Goal: Information Seeking & Learning: Understand process/instructions

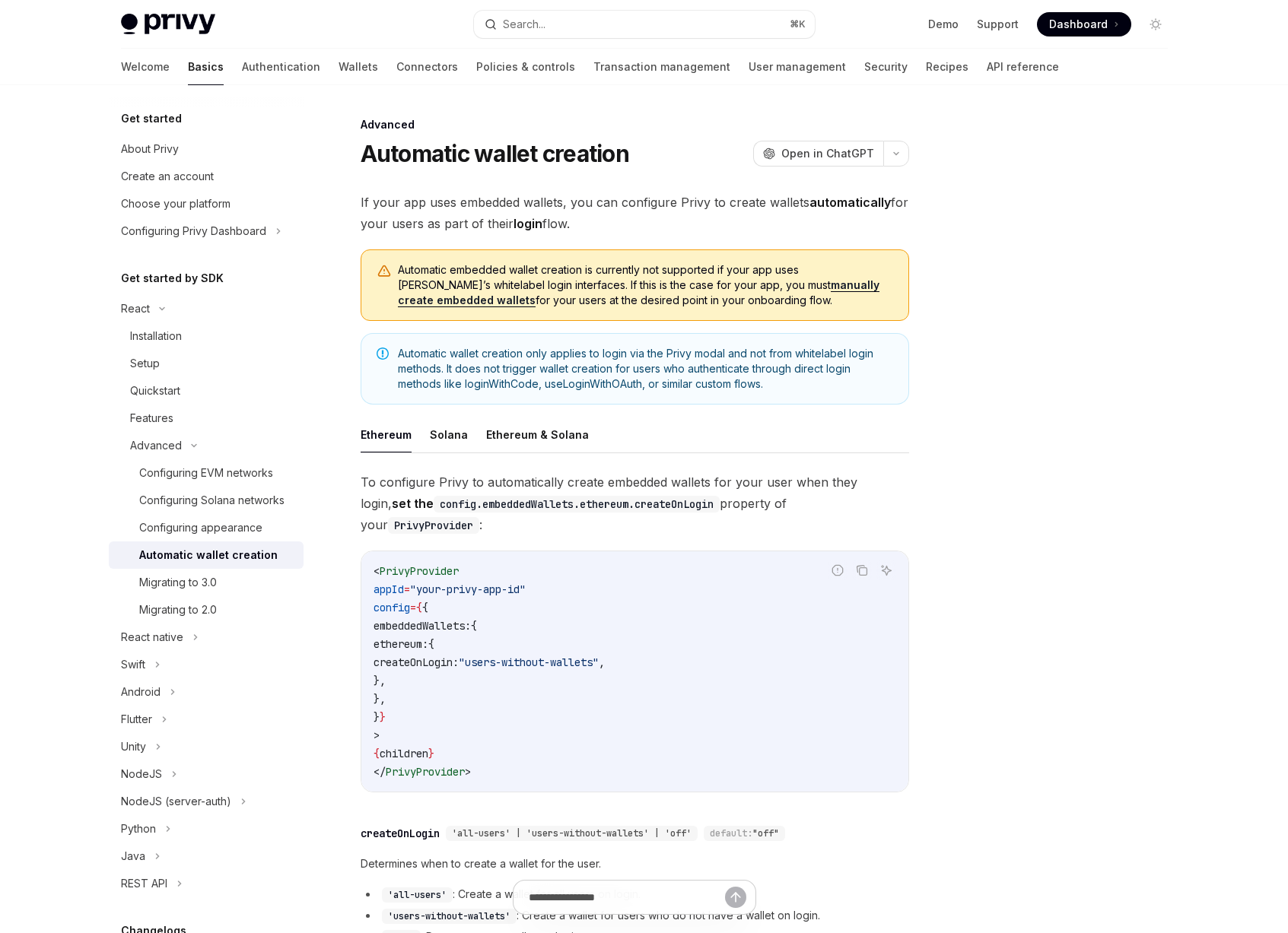
click at [533, 294] on span "Automatic embedded wallet creation is currently not supported if your app uses …" at bounding box center [646, 285] width 495 height 46
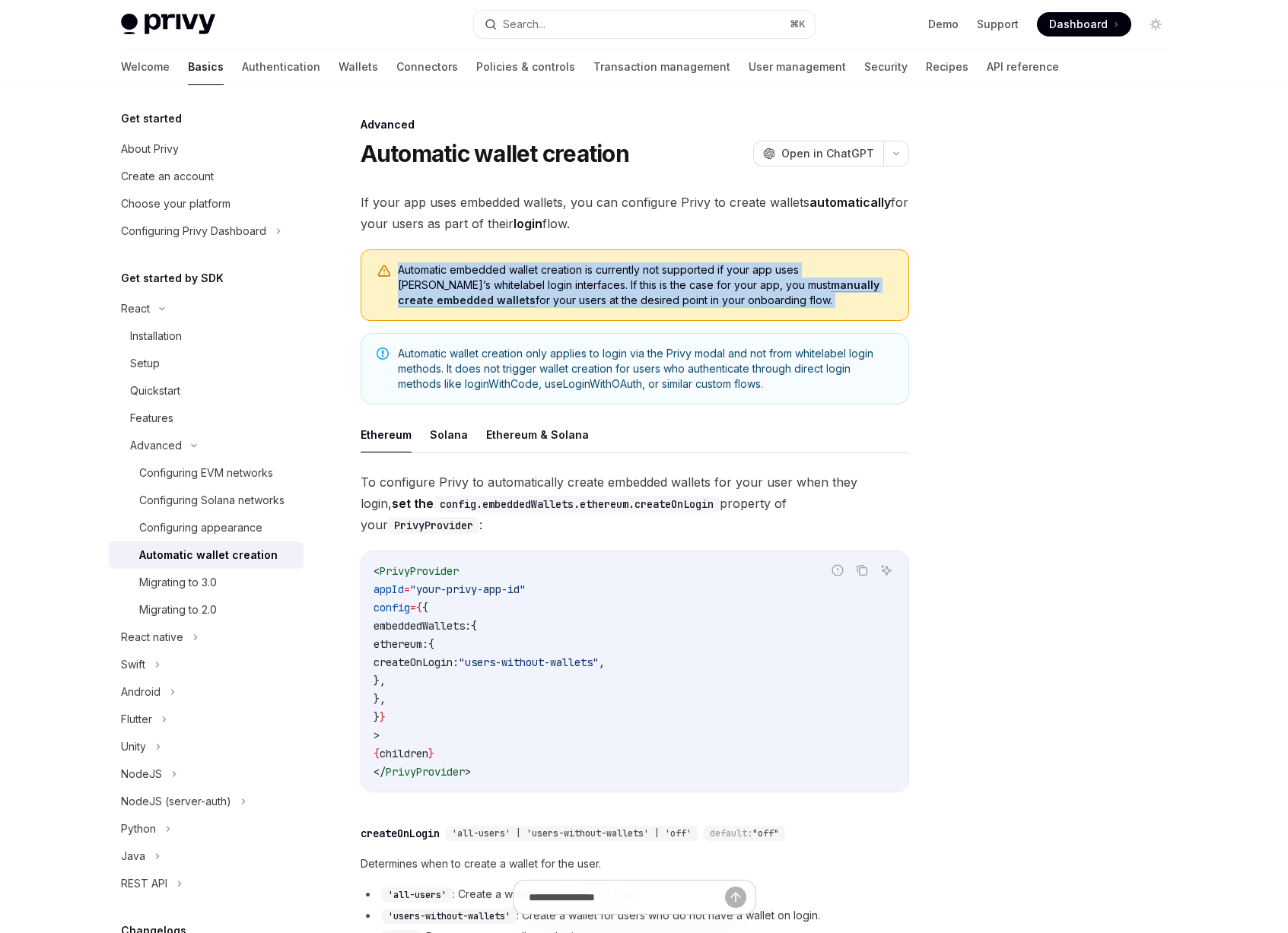
click at [533, 294] on span "Automatic embedded wallet creation is currently not supported if your app uses …" at bounding box center [646, 285] width 495 height 46
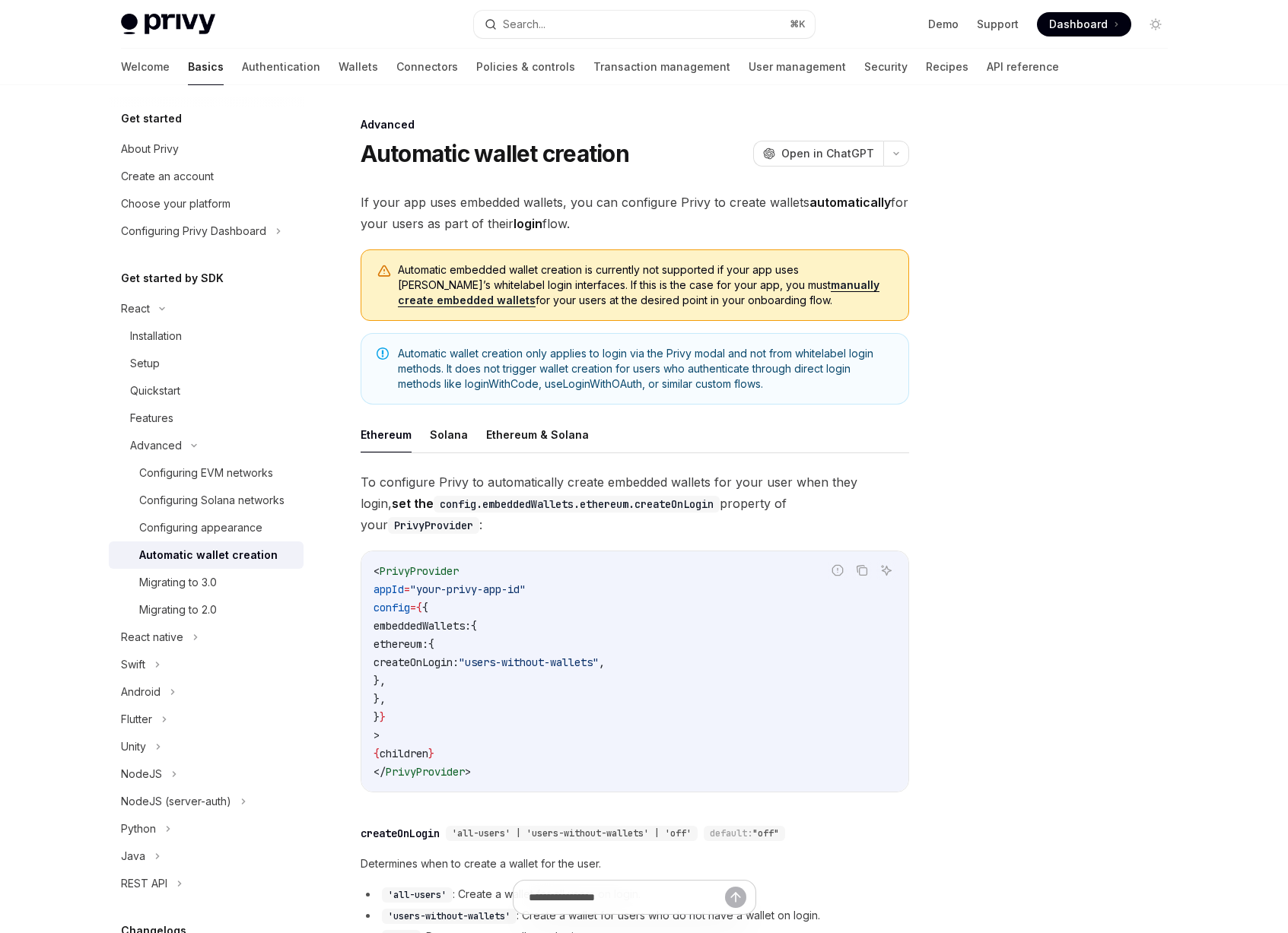
click at [643, 294] on span "Automatic embedded wallet creation is currently not supported if your app uses …" at bounding box center [646, 285] width 495 height 46
drag, startPoint x: 713, startPoint y: 306, endPoint x: 376, endPoint y: 269, distance: 339.0
click at [376, 269] on div "Automatic embedded wallet creation is currently not supported if your app uses …" at bounding box center [635, 285] width 549 height 72
click at [445, 272] on span "Automatic embedded wallet creation is currently not supported if your app uses …" at bounding box center [646, 285] width 495 height 46
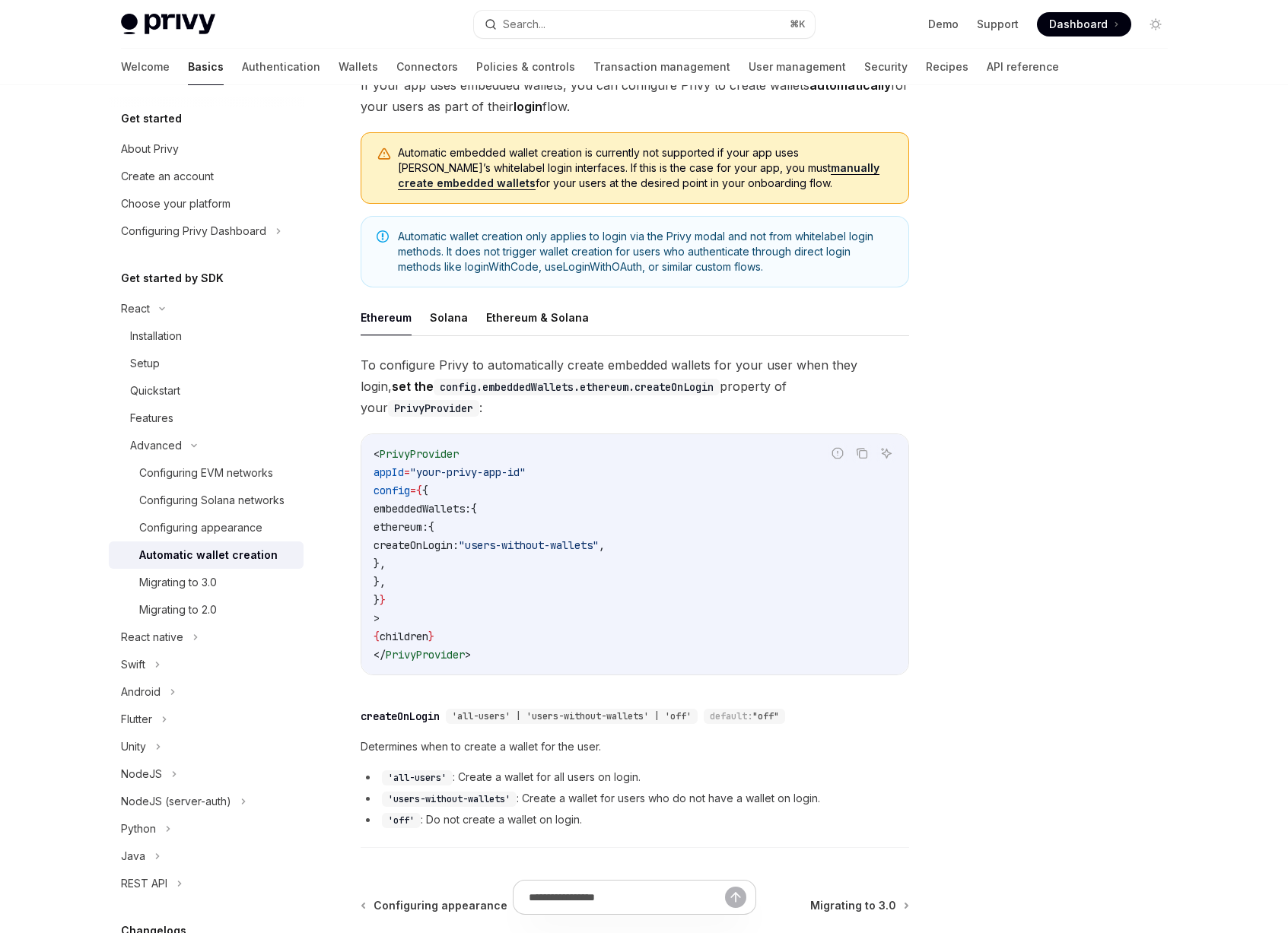
scroll to position [99, 0]
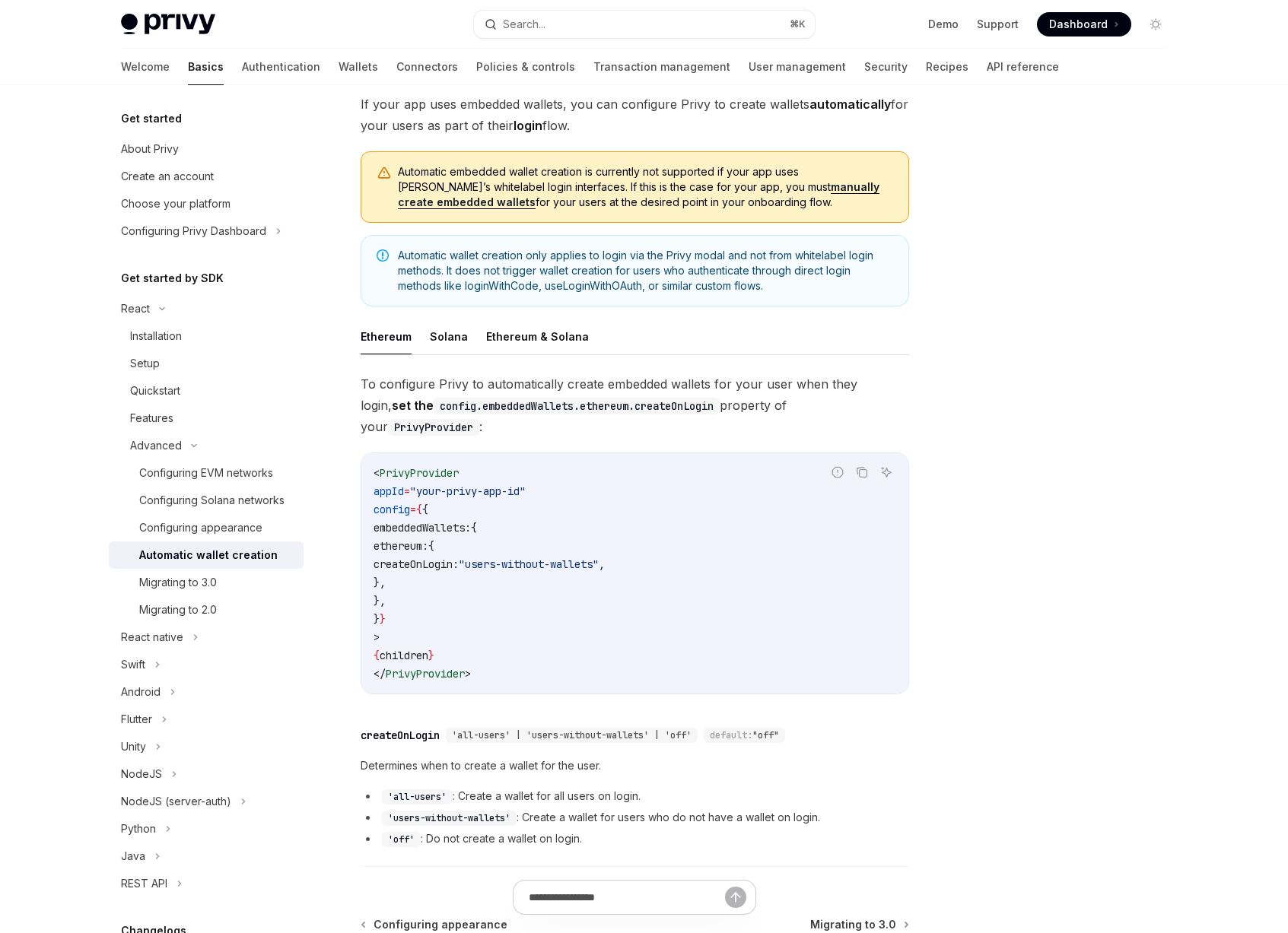
click at [537, 272] on span "Automatic wallet creation only applies to login via the Privy modal and not fro…" at bounding box center [646, 271] width 495 height 46
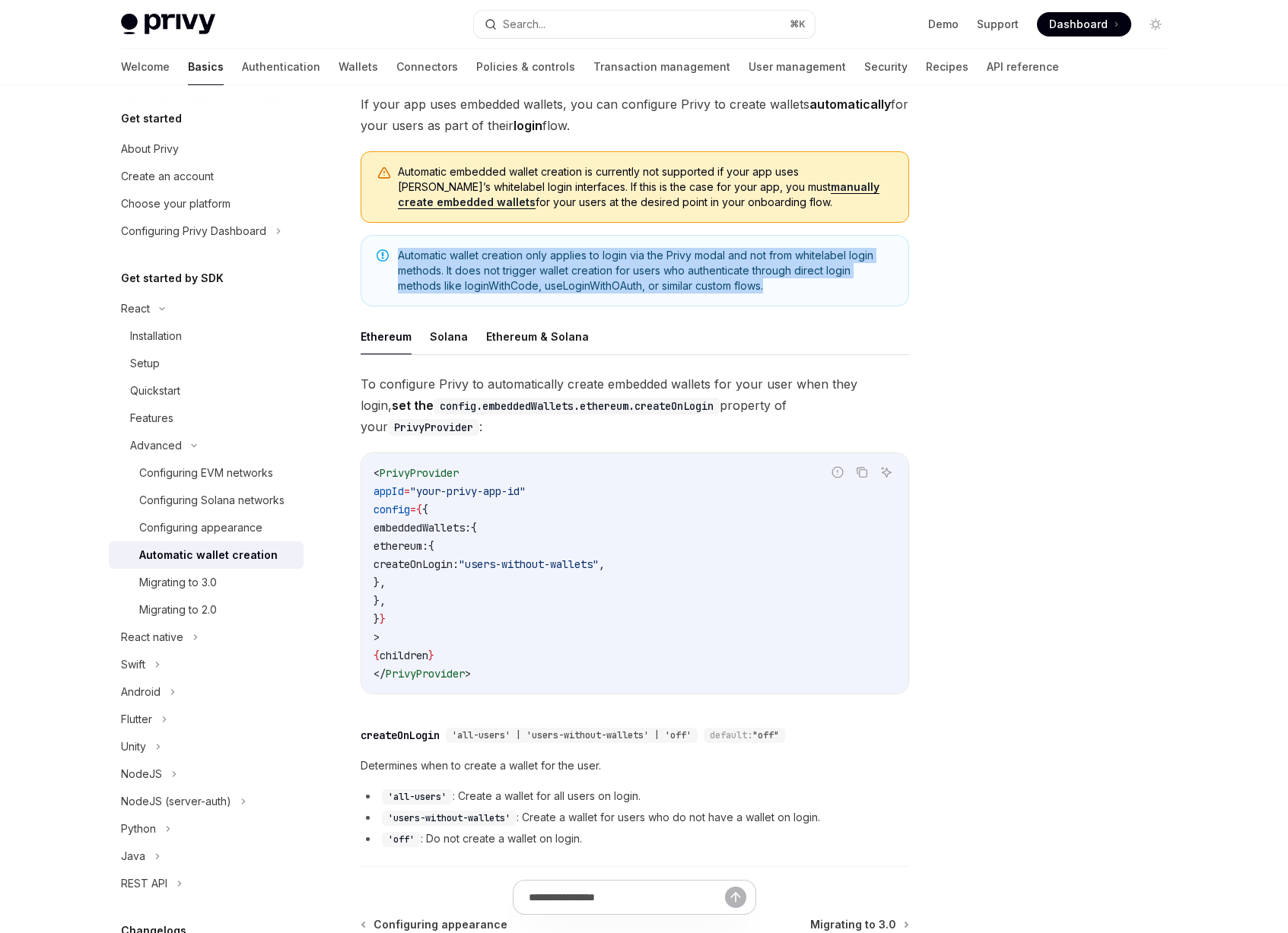
click at [537, 272] on span "Automatic wallet creation only applies to login via the Privy modal and not fro…" at bounding box center [646, 271] width 495 height 46
click at [646, 278] on span "Automatic wallet creation only applies to login via the Privy modal and not fro…" at bounding box center [646, 271] width 495 height 46
drag, startPoint x: 445, startPoint y: 248, endPoint x: 347, endPoint y: 243, distance: 98.1
click at [347, 243] on div "Advanced Automatic wallet creation OpenAI Open in ChatGPT OpenAI Open in ChatGP…" at bounding box center [493, 568] width 840 height 1103
click at [585, 269] on span "Automatic wallet creation only applies to login via the Privy modal and not fro…" at bounding box center [646, 271] width 495 height 46
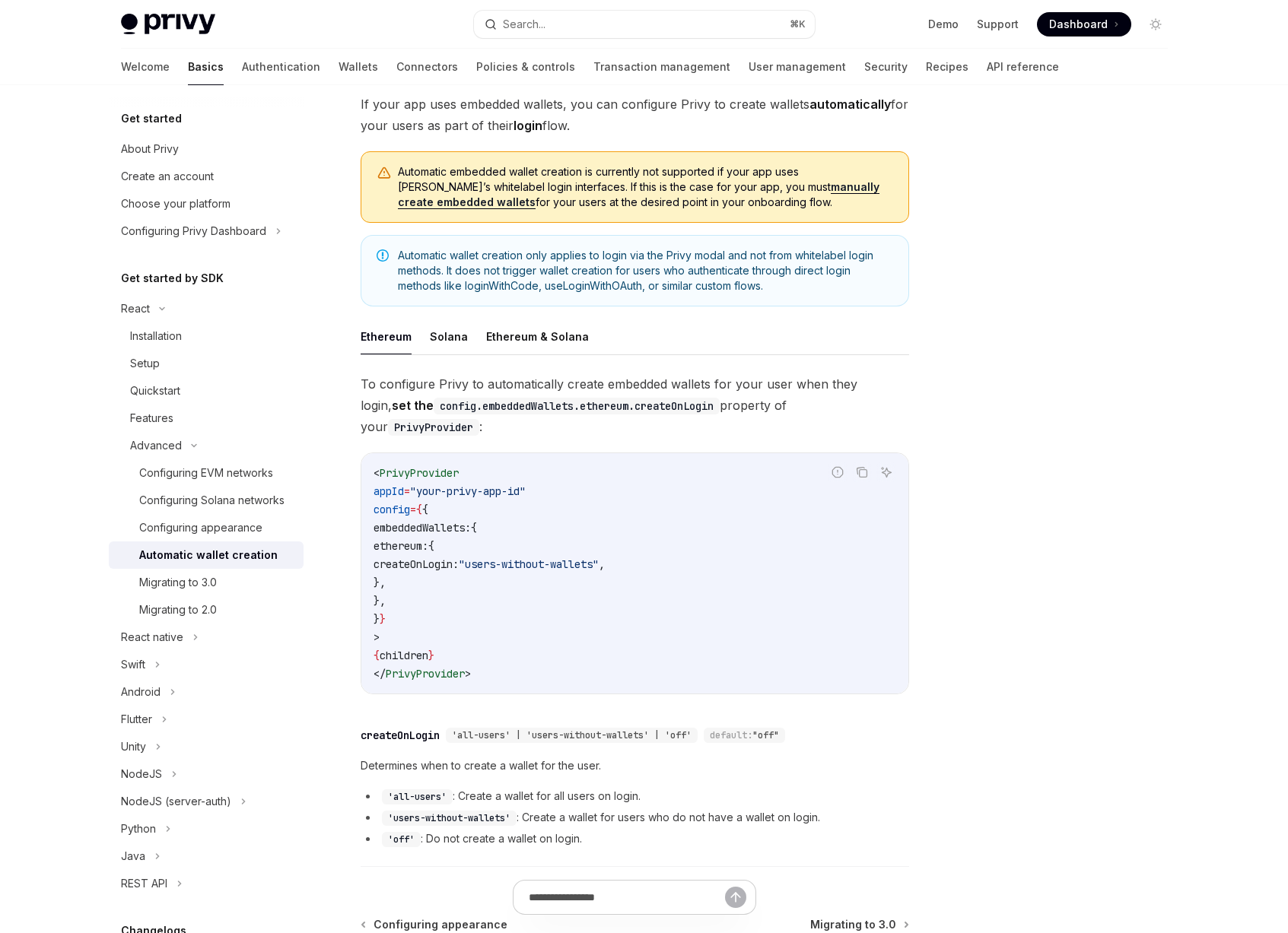
click at [621, 269] on span "Automatic wallet creation only applies to login via the Privy modal and not fro…" at bounding box center [646, 271] width 495 height 46
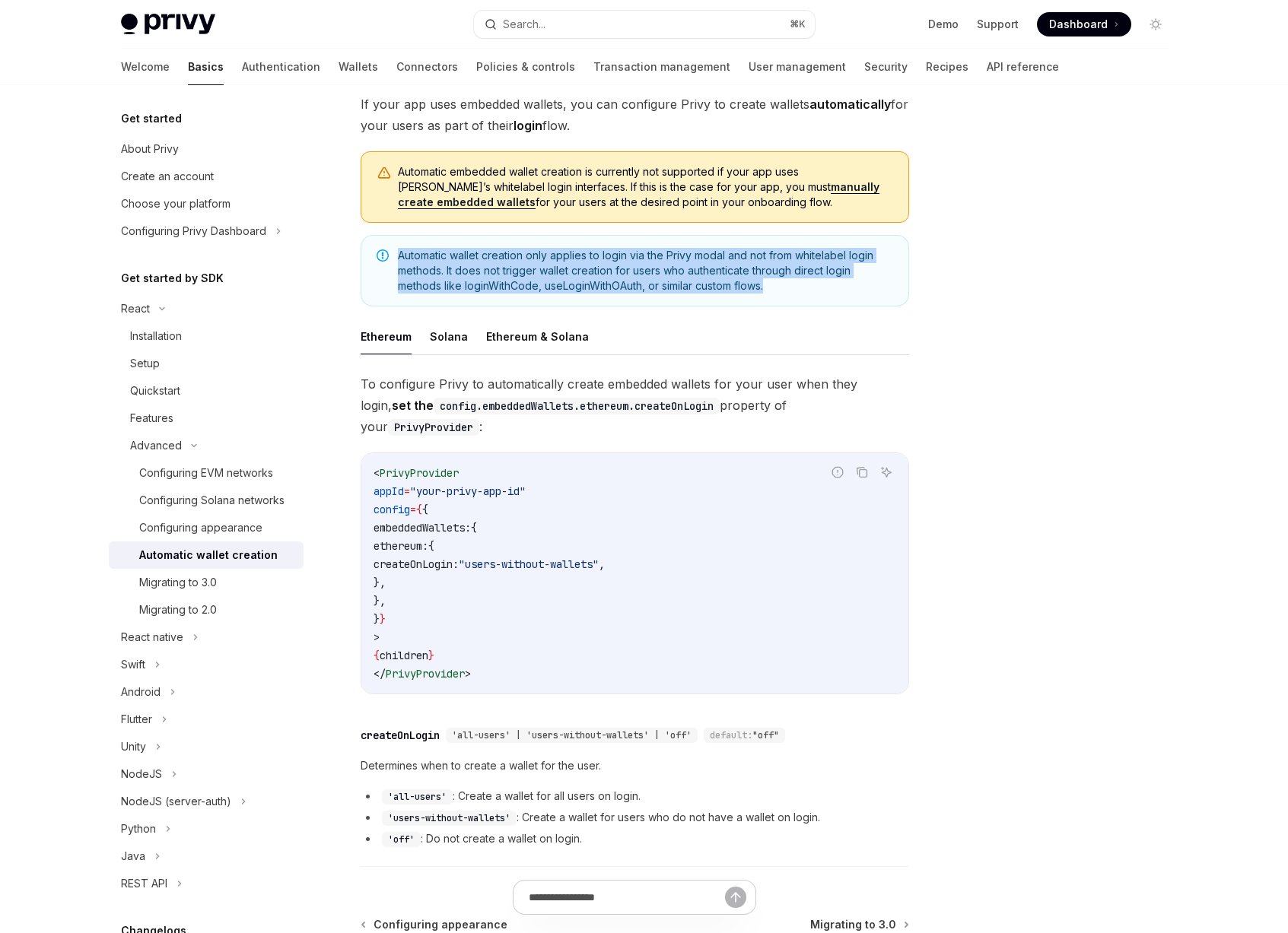
click at [621, 269] on span "Automatic wallet creation only applies to login via the Privy modal and not fro…" at bounding box center [646, 271] width 495 height 46
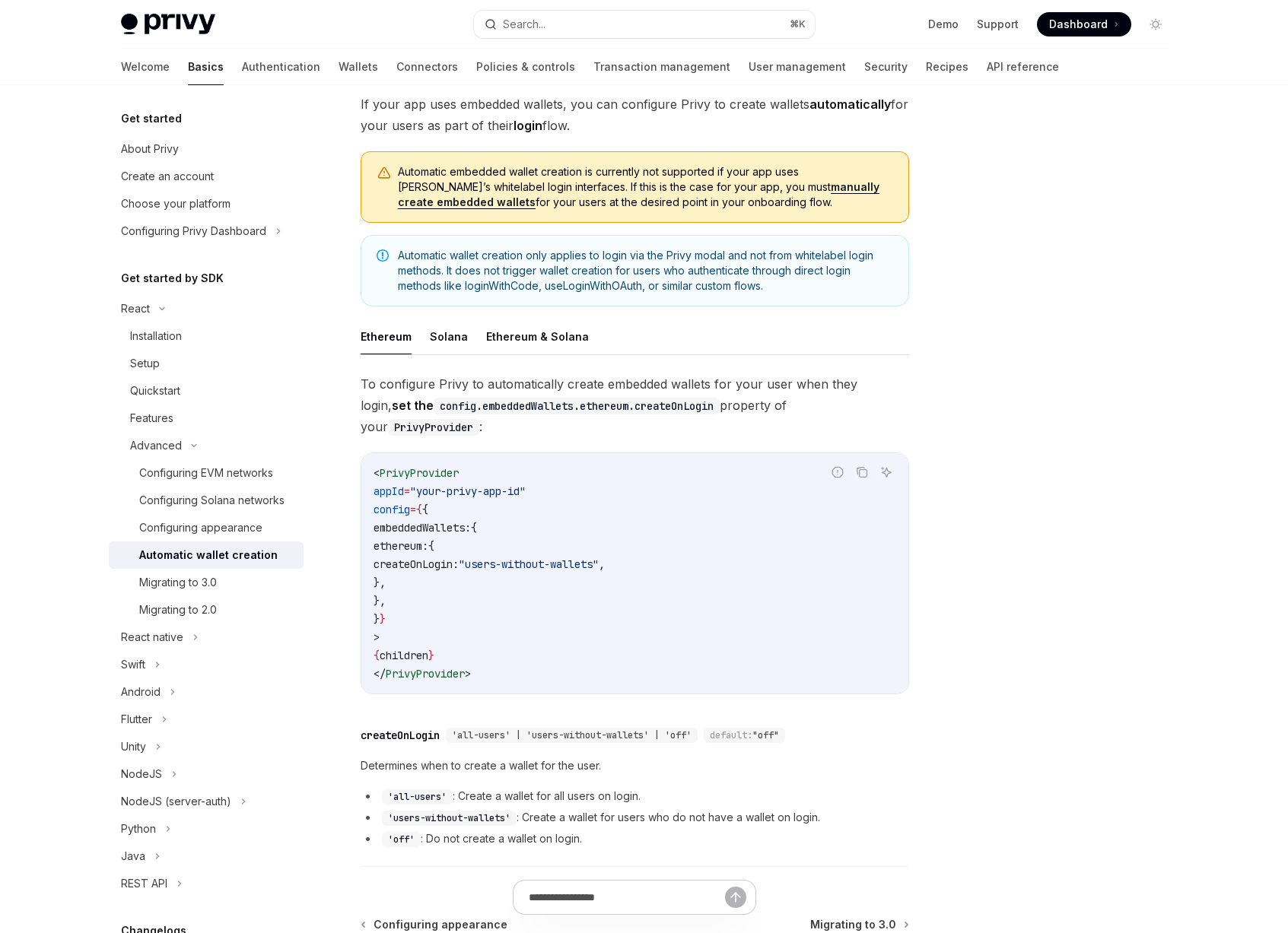
click at [736, 278] on span "Automatic wallet creation only applies to login via the Privy modal and not fro…" at bounding box center [646, 271] width 495 height 46
